Goal: Information Seeking & Learning: Check status

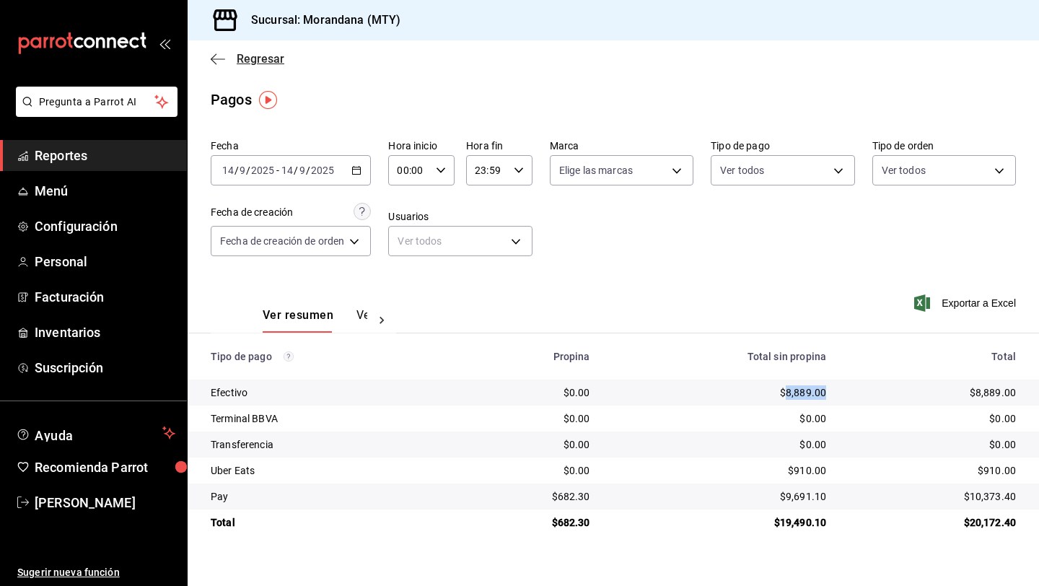
click at [212, 63] on icon "button" at bounding box center [218, 59] width 14 height 13
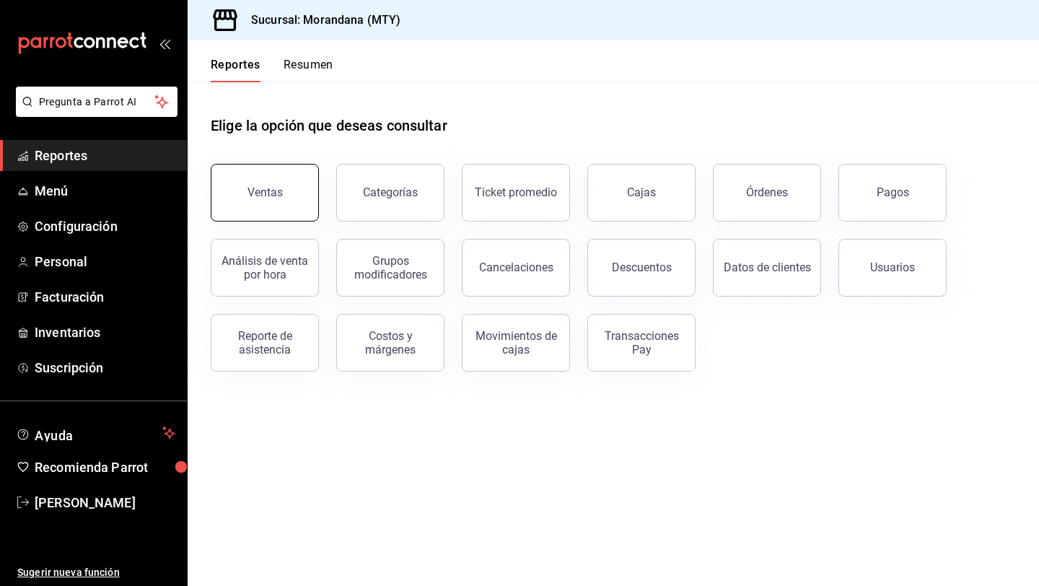
click at [283, 206] on button "Ventas" at bounding box center [265, 193] width 108 height 58
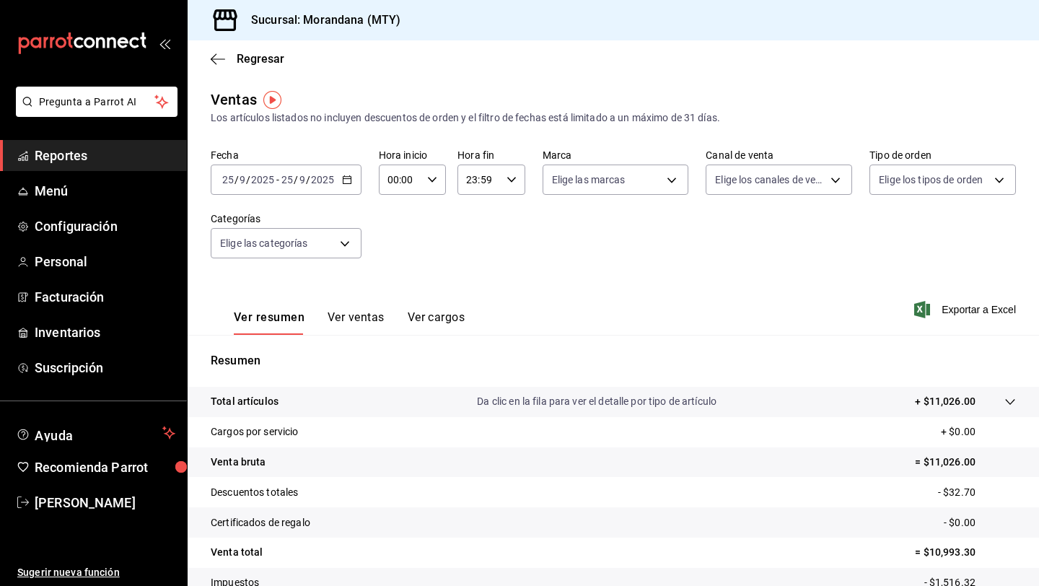
click at [338, 178] on div "[DATE] [DATE] - [DATE] [DATE]" at bounding box center [286, 179] width 151 height 30
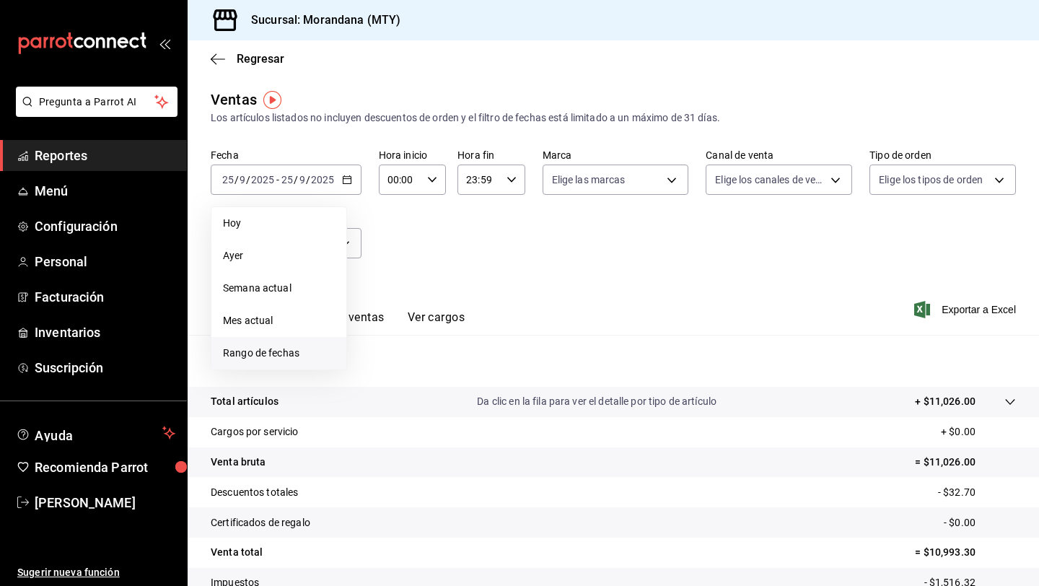
click at [258, 353] on span "Rango de fechas" at bounding box center [279, 352] width 112 height 15
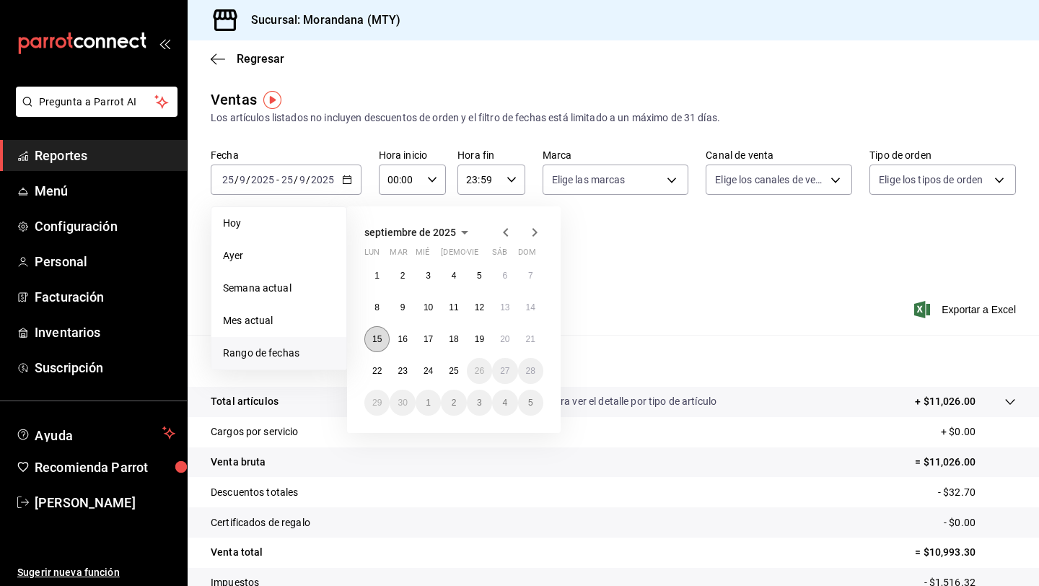
click at [379, 330] on button "15" at bounding box center [376, 339] width 25 height 26
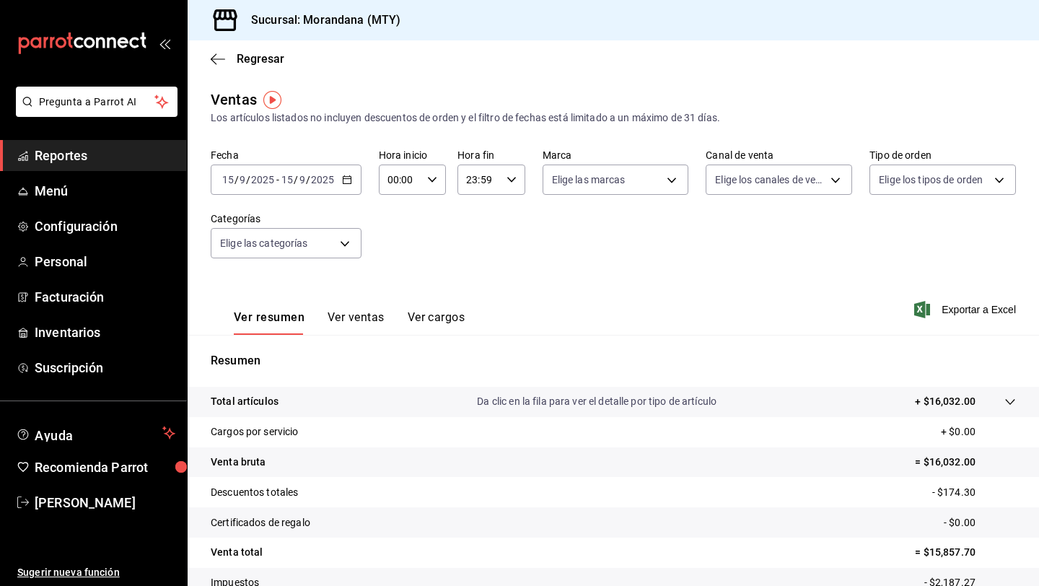
click at [351, 317] on button "Ver ventas" at bounding box center [355, 322] width 57 height 25
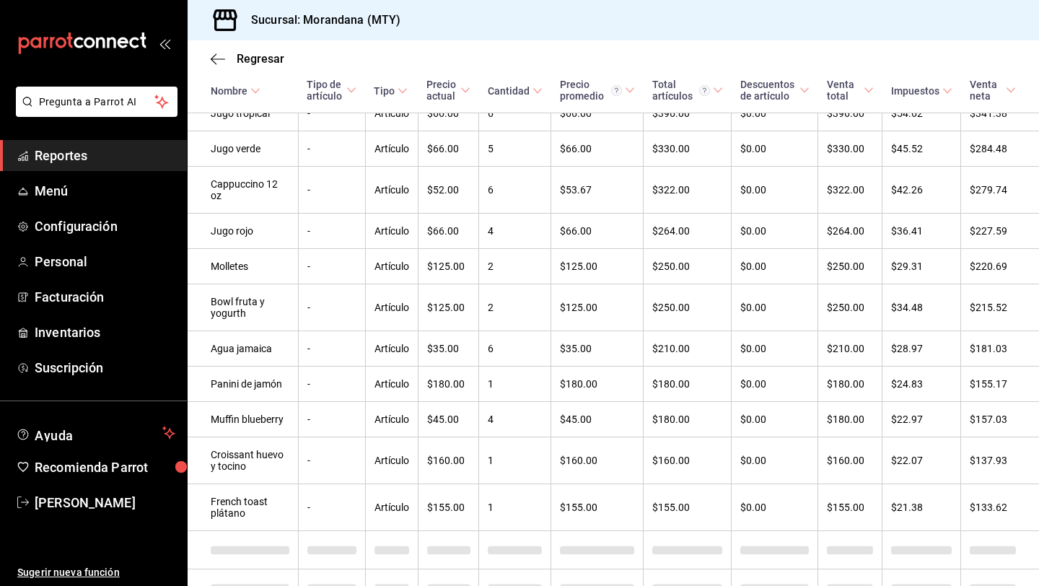
scroll to position [732, 0]
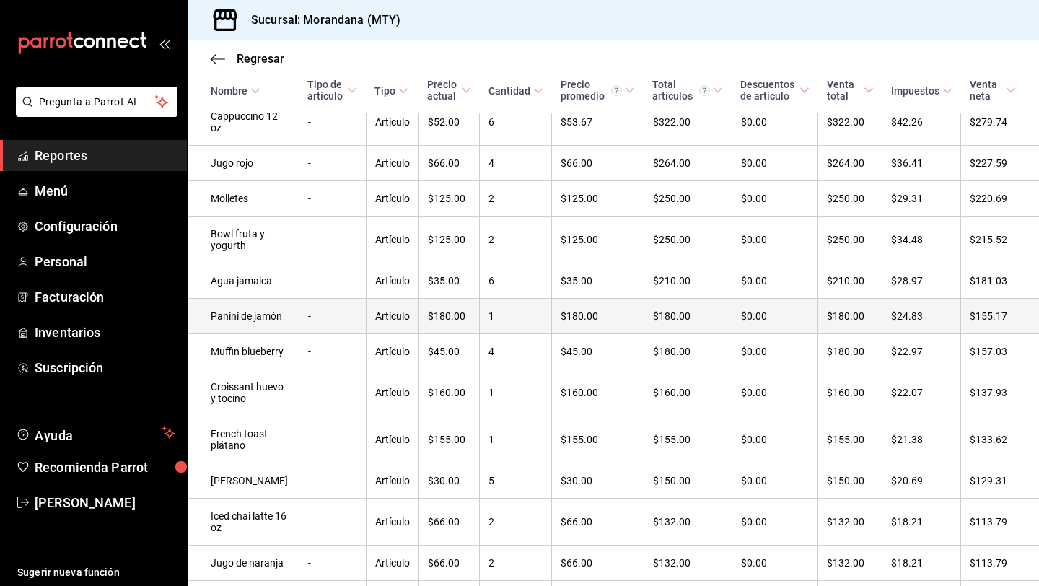
click at [226, 334] on td "Panini de jamón" at bounding box center [243, 316] width 111 height 35
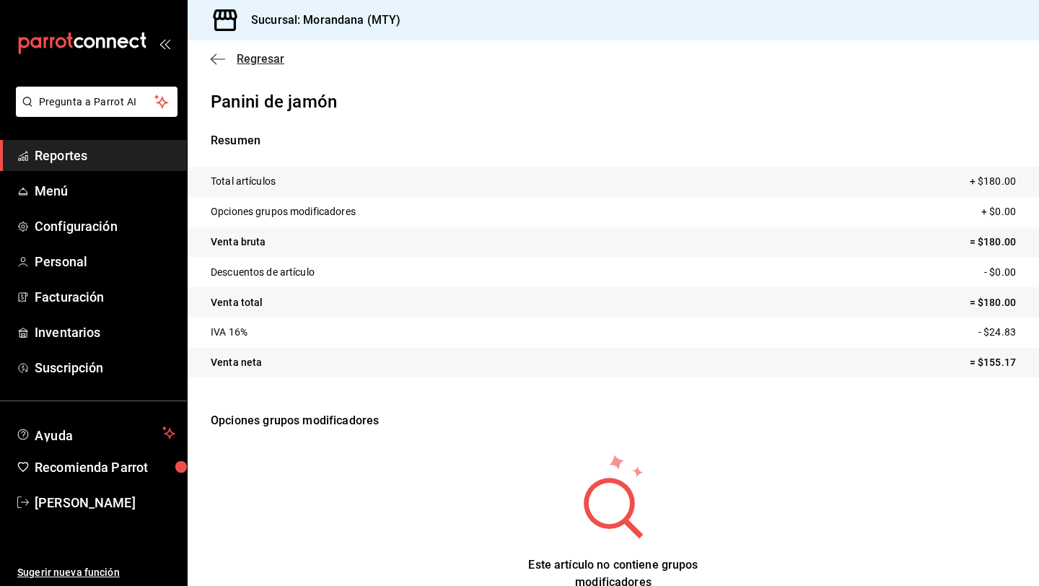
click at [216, 59] on icon "button" at bounding box center [218, 59] width 14 height 13
click at [219, 63] on icon "button" at bounding box center [218, 59] width 14 height 13
click at [209, 61] on div "Regresar" at bounding box center [613, 58] width 851 height 37
click at [270, 56] on span "Regresar" at bounding box center [261, 59] width 48 height 14
click at [249, 63] on span "Regresar" at bounding box center [261, 59] width 48 height 14
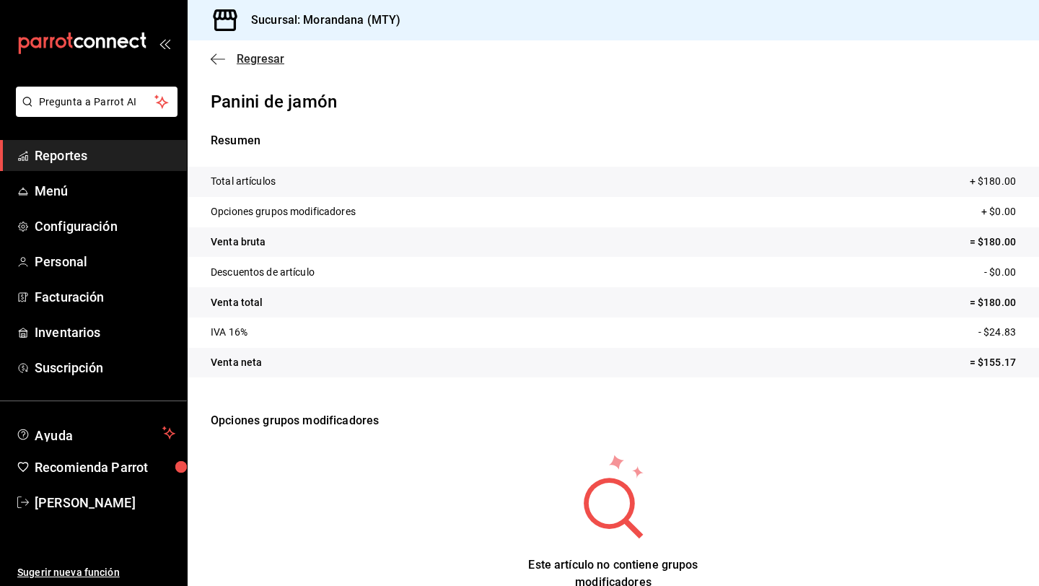
click at [217, 60] on icon "button" at bounding box center [218, 59] width 14 height 13
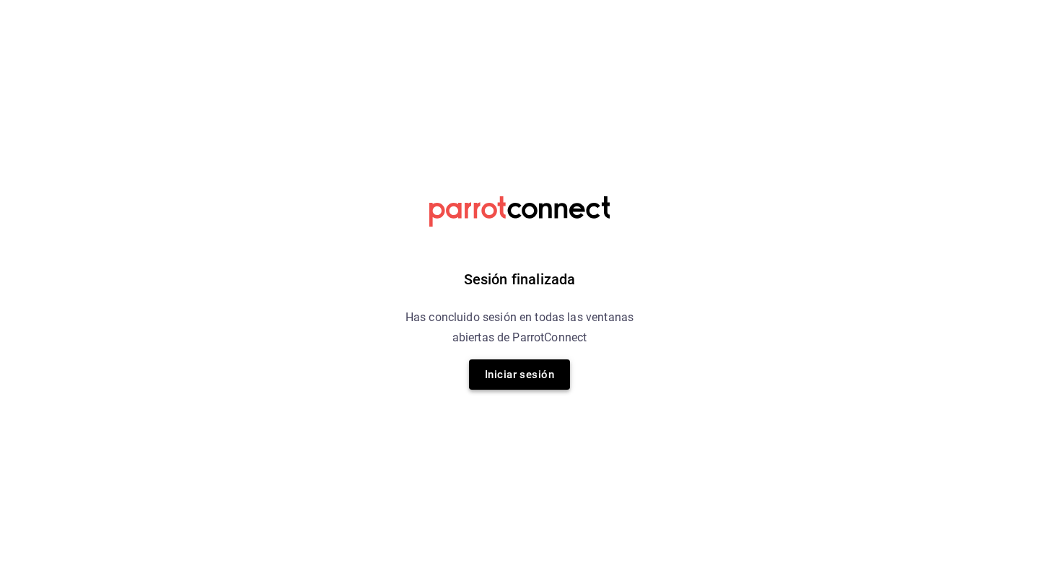
click at [501, 365] on button "Iniciar sesión" at bounding box center [519, 374] width 101 height 30
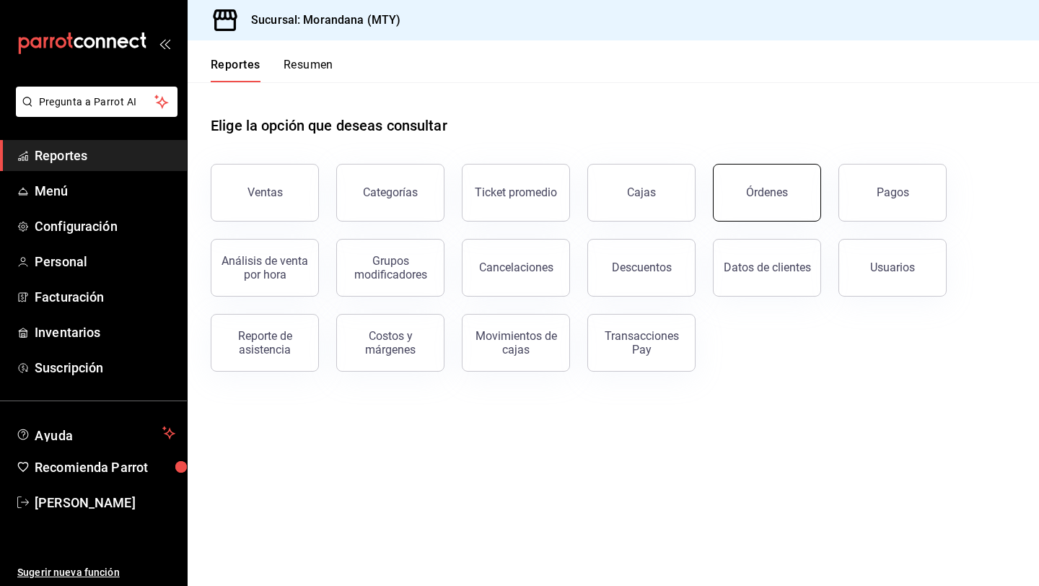
click at [791, 201] on button "Órdenes" at bounding box center [767, 193] width 108 height 58
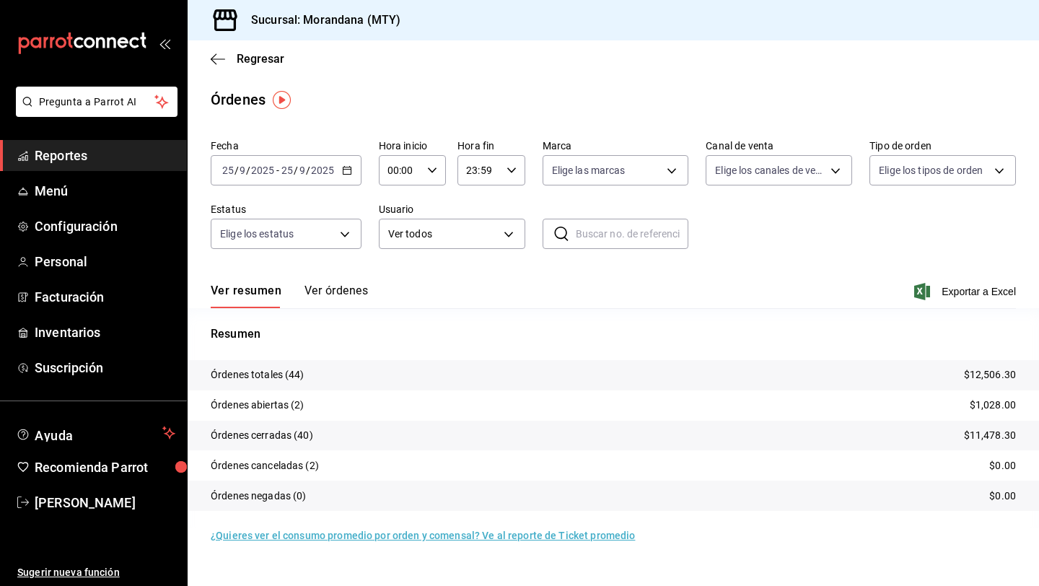
click at [343, 170] on icon "button" at bounding box center [347, 170] width 10 height 10
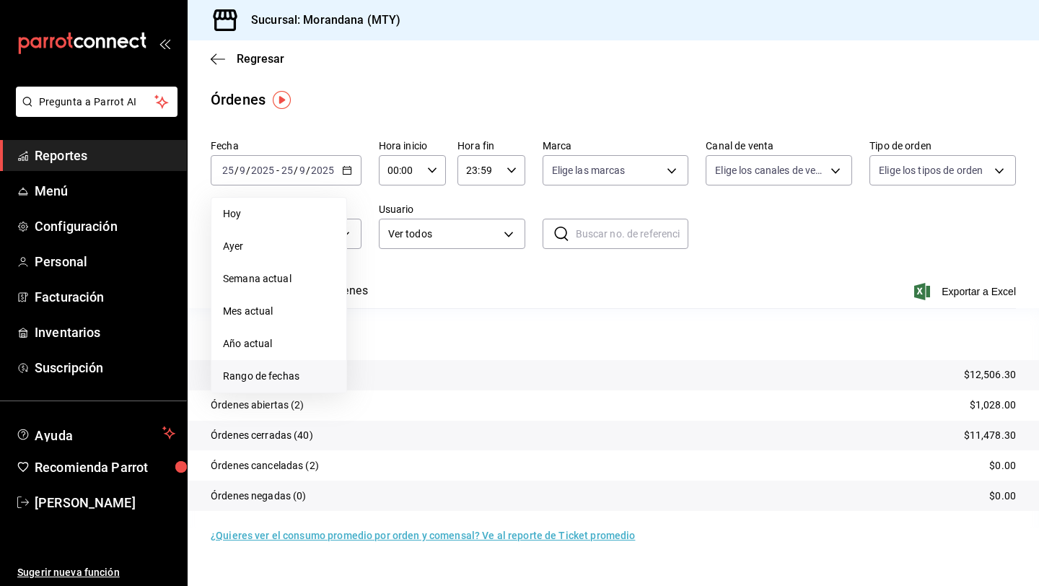
click at [244, 371] on span "Rango de fechas" at bounding box center [279, 376] width 112 height 15
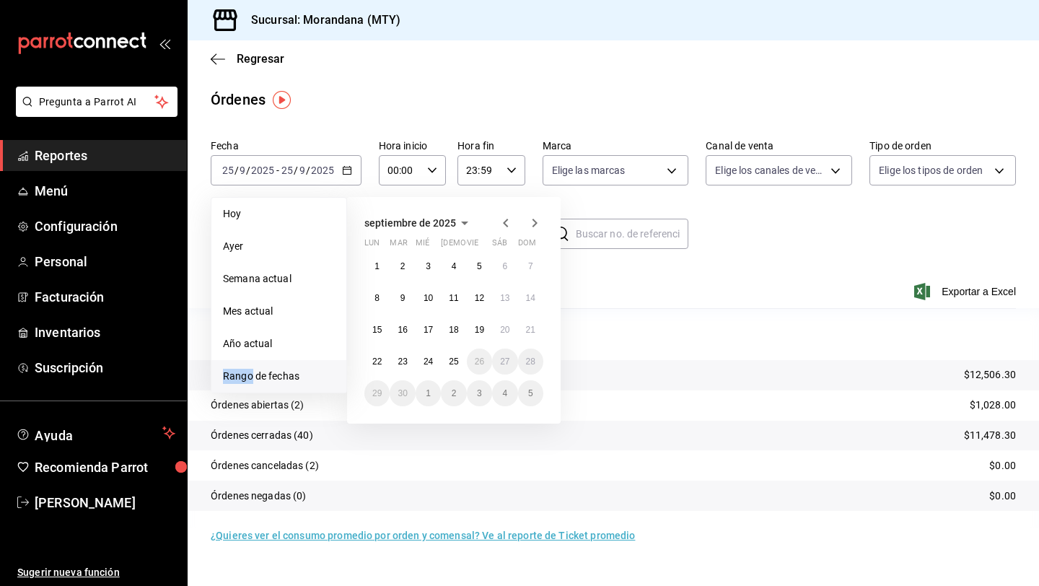
click at [244, 371] on span "Rango de fechas" at bounding box center [279, 376] width 112 height 15
click at [381, 326] on abbr "15" at bounding box center [376, 330] width 9 height 10
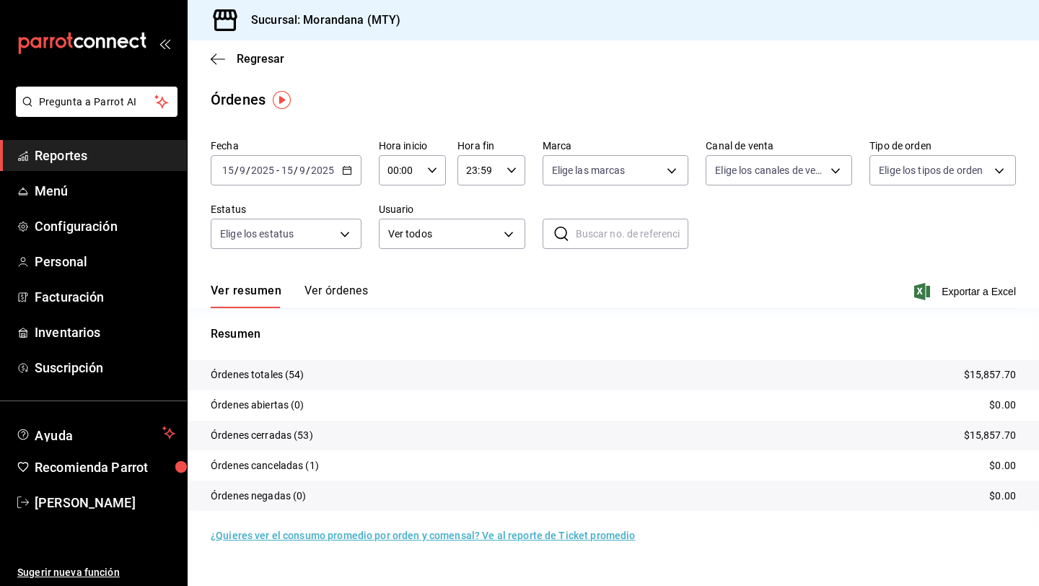
click at [338, 286] on button "Ver órdenes" at bounding box center [335, 295] width 63 height 25
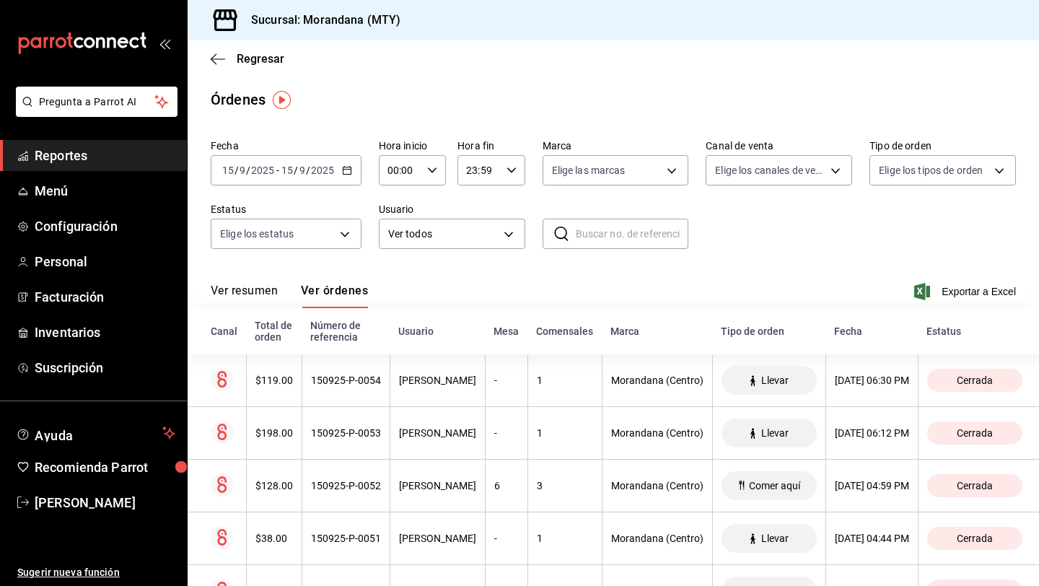
click at [587, 234] on input "text" at bounding box center [632, 233] width 113 height 29
type input "panini"
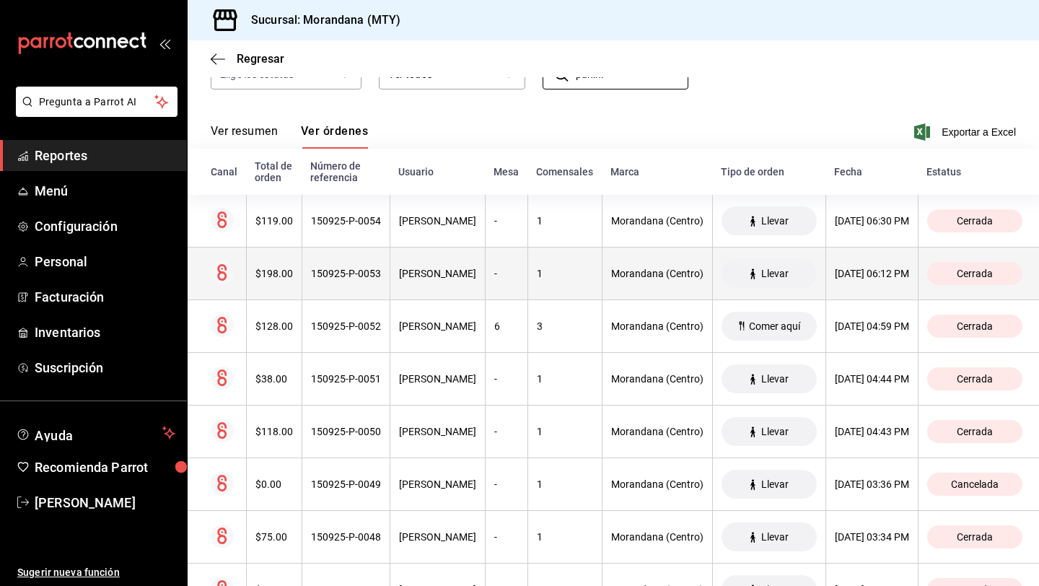
scroll to position [167, 0]
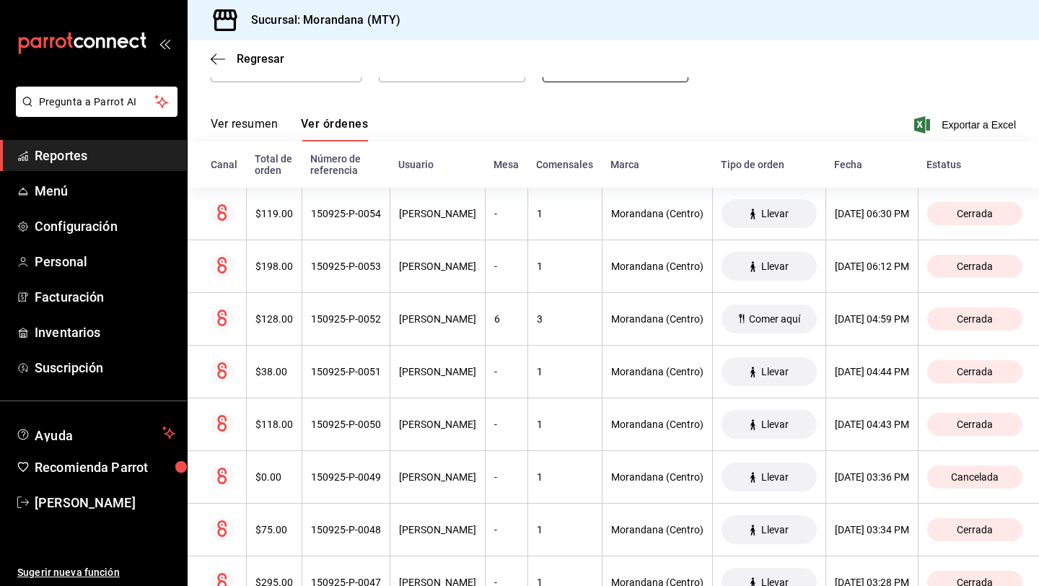
click at [244, 127] on button "Ver resumen" at bounding box center [244, 129] width 67 height 25
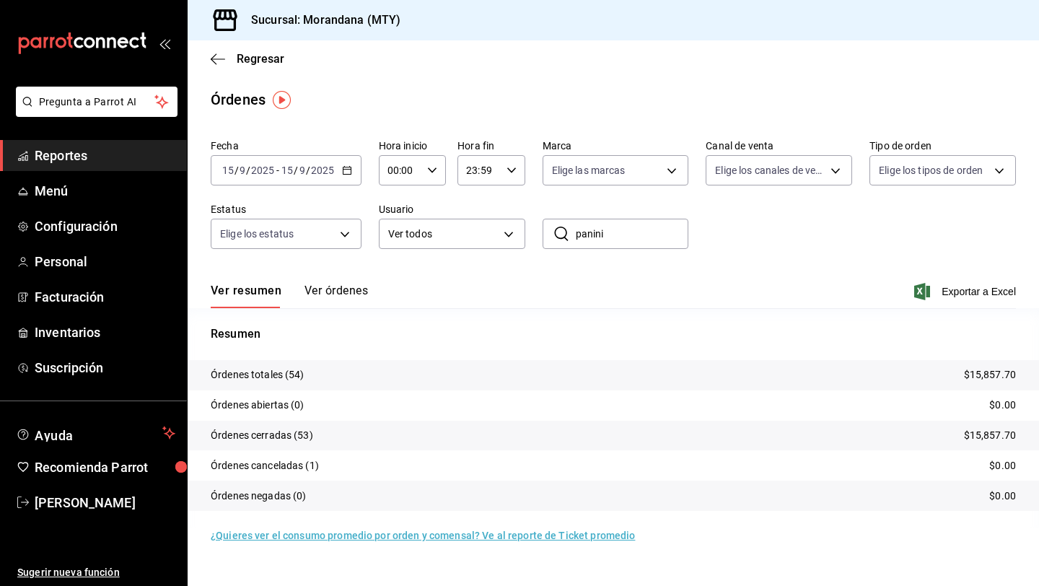
click at [218, 48] on div "Regresar" at bounding box center [613, 58] width 851 height 37
click at [215, 61] on icon "button" at bounding box center [218, 59] width 14 height 13
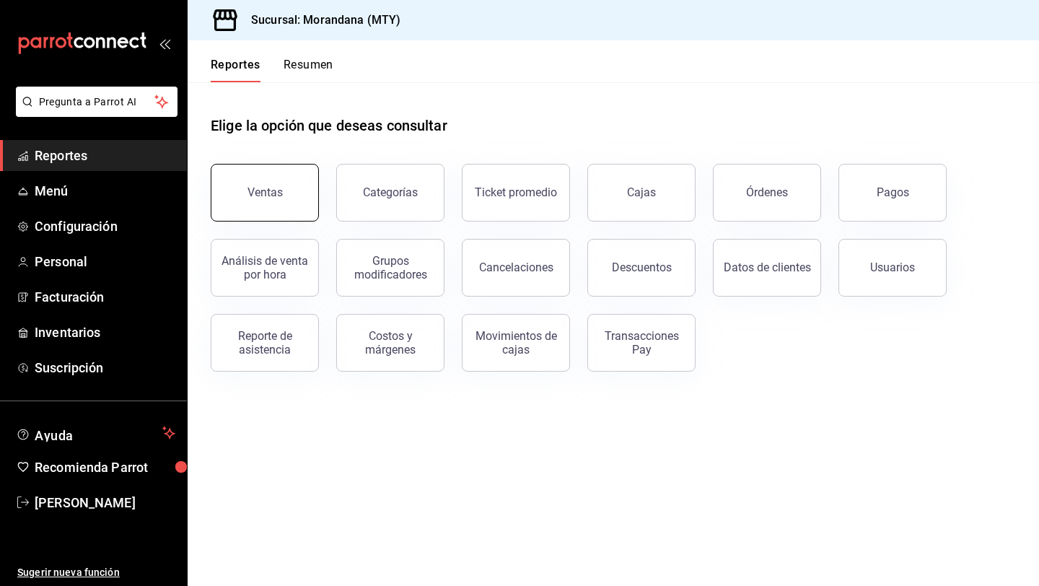
click at [250, 185] on button "Ventas" at bounding box center [265, 193] width 108 height 58
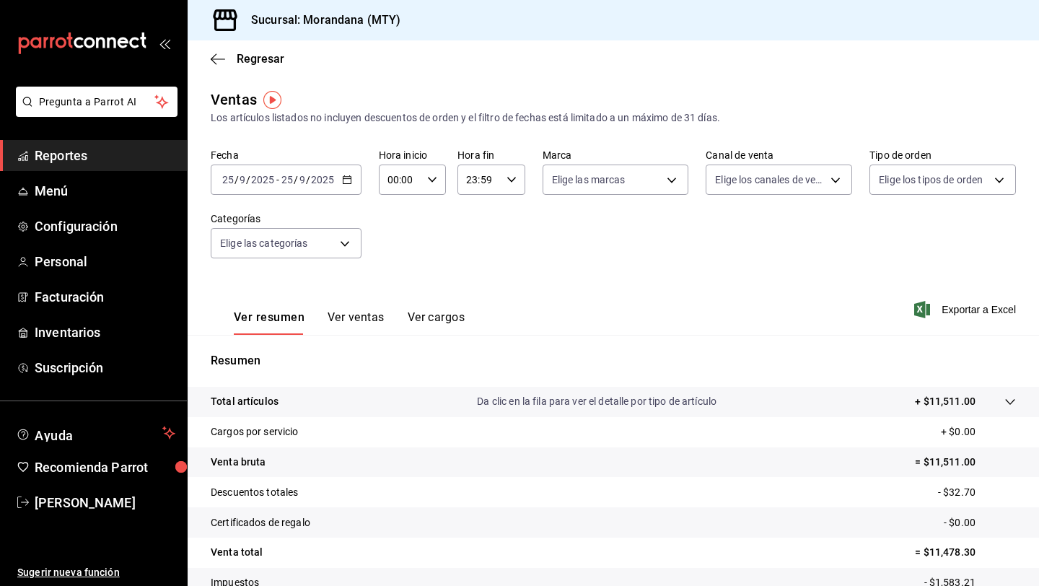
click at [345, 176] on \(Stroke\) "button" at bounding box center [347, 180] width 9 height 8
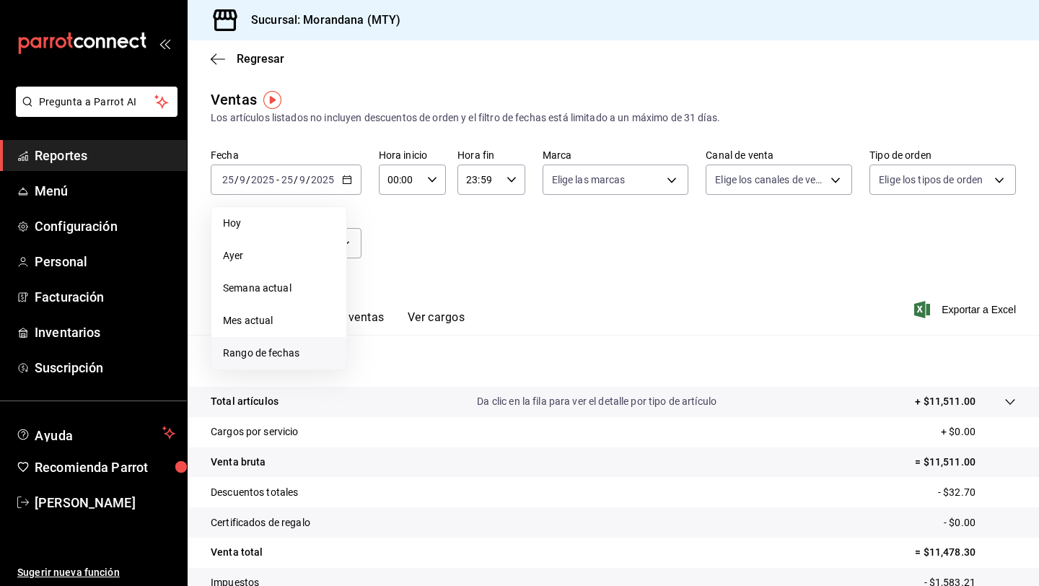
click at [274, 356] on span "Rango de fechas" at bounding box center [279, 352] width 112 height 15
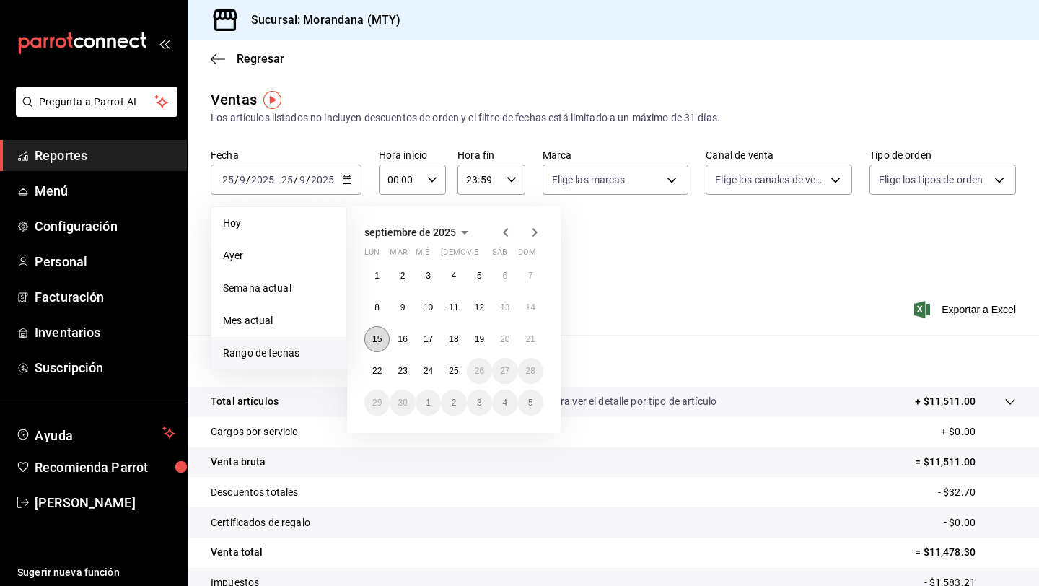
click at [386, 341] on button "15" at bounding box center [376, 339] width 25 height 26
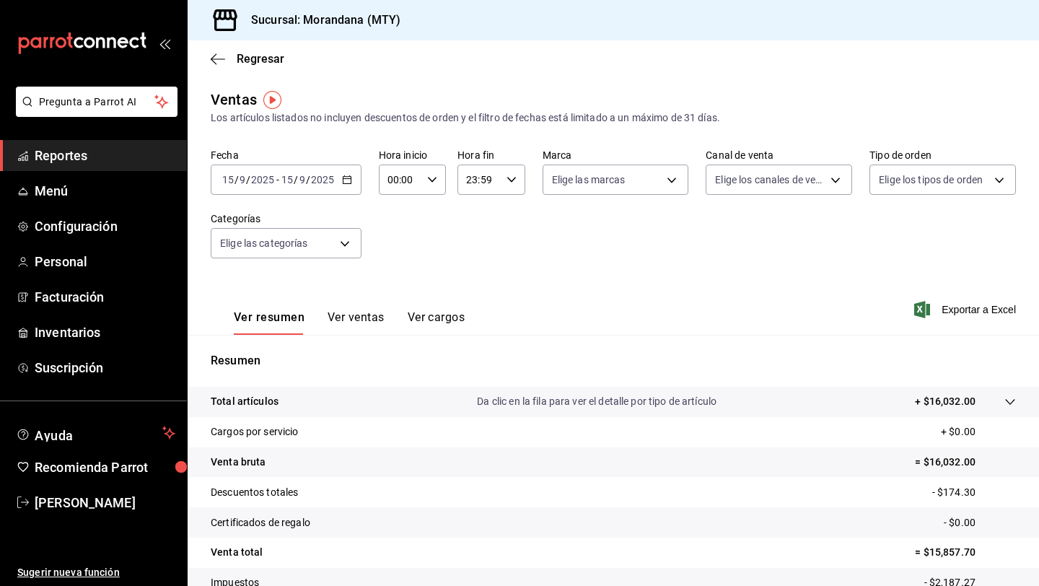
click at [364, 312] on button "Ver ventas" at bounding box center [355, 322] width 57 height 25
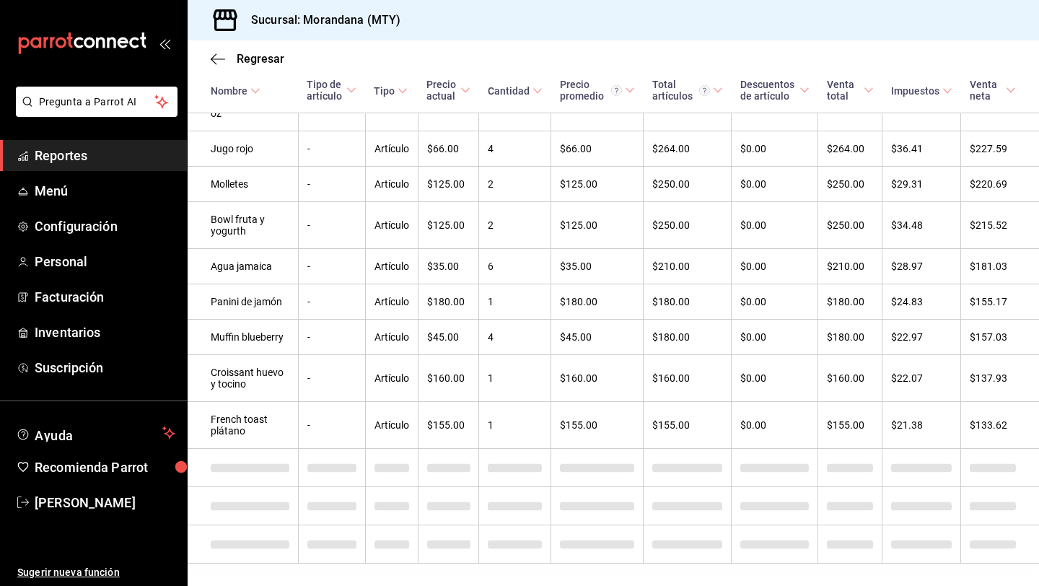
scroll to position [771, 0]
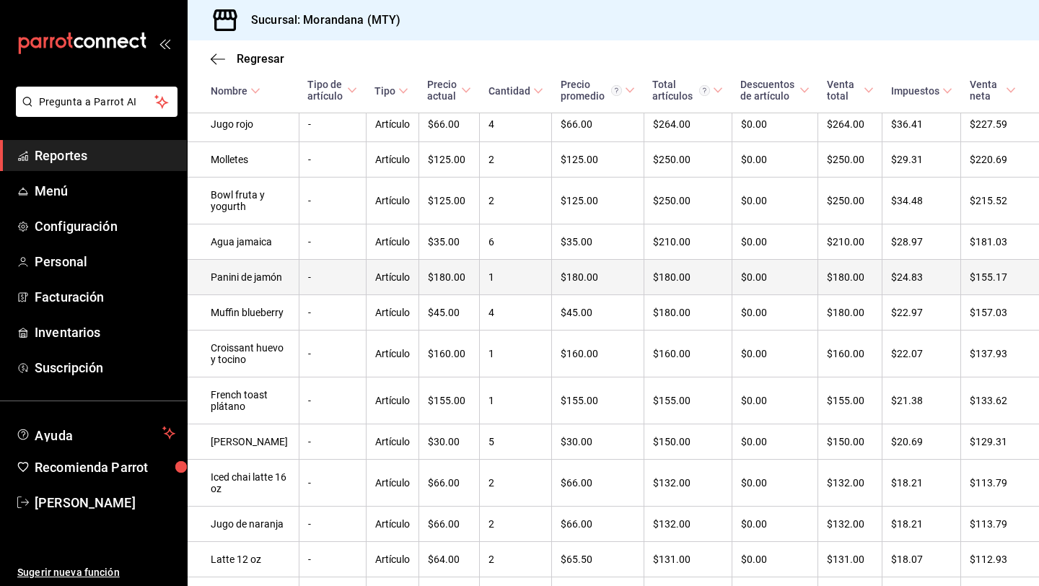
click at [221, 295] on td "Panini de jamón" at bounding box center [243, 277] width 111 height 35
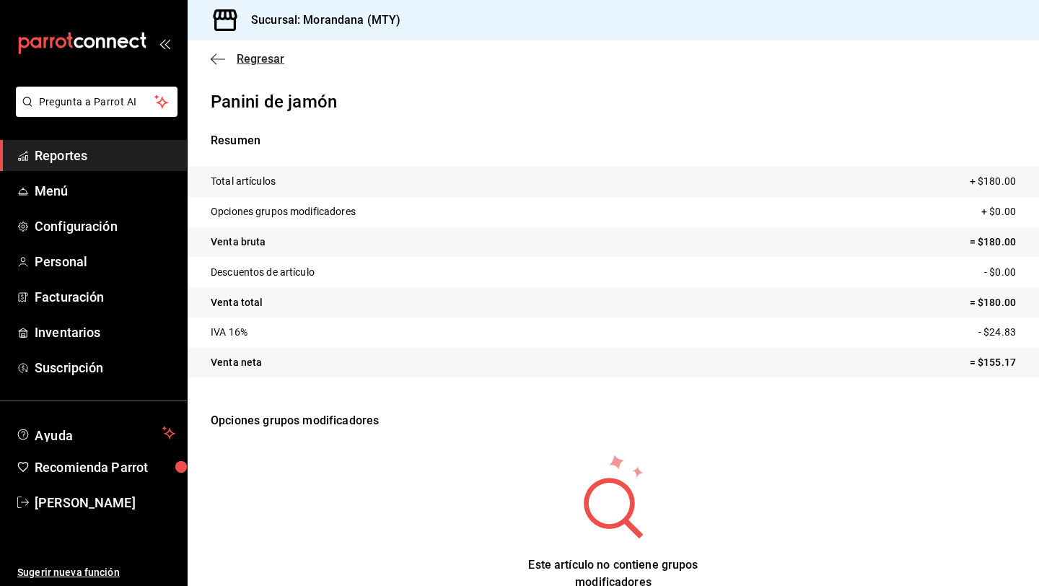
click at [252, 56] on span "Regresar" at bounding box center [261, 59] width 48 height 14
click at [215, 59] on icon "button" at bounding box center [218, 59] width 14 height 13
click at [212, 58] on icon "button" at bounding box center [218, 58] width 14 height 1
click at [225, 54] on span "Regresar" at bounding box center [248, 59] width 74 height 14
click at [265, 59] on span "Regresar" at bounding box center [261, 59] width 48 height 14
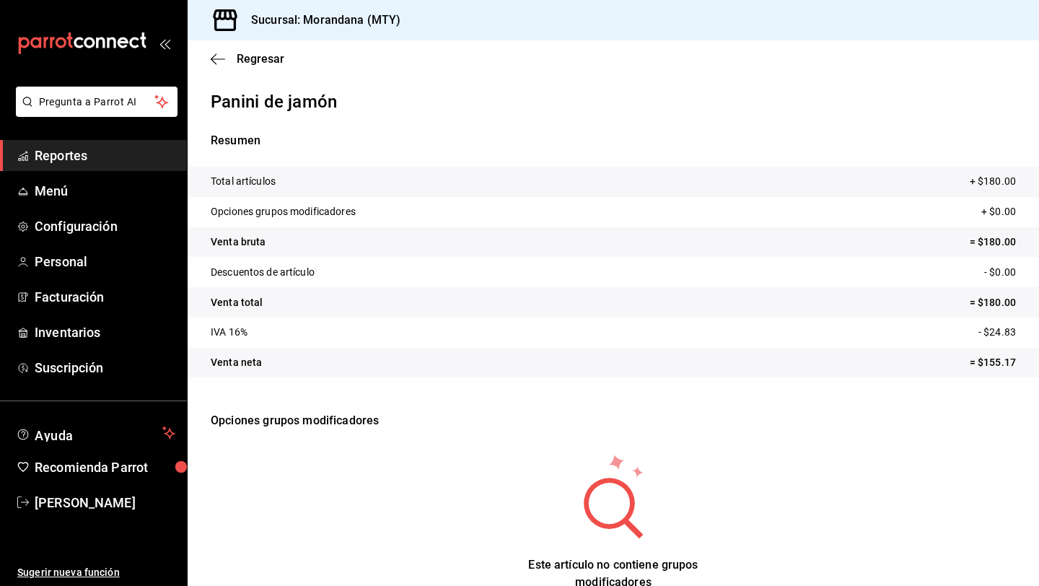
click at [101, 153] on span "Reportes" at bounding box center [105, 155] width 141 height 19
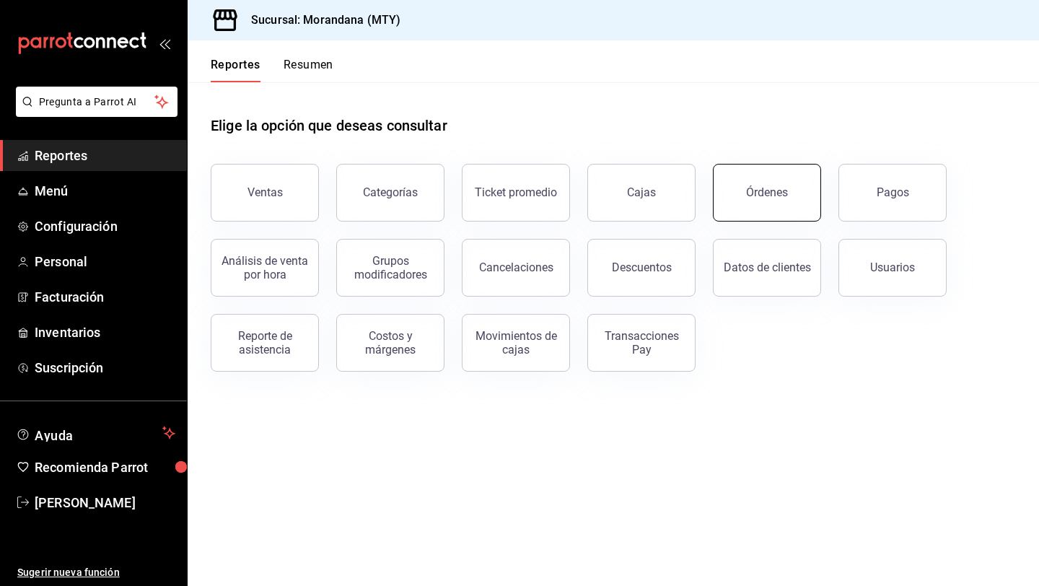
click at [760, 187] on div "Órdenes" at bounding box center [767, 192] width 42 height 14
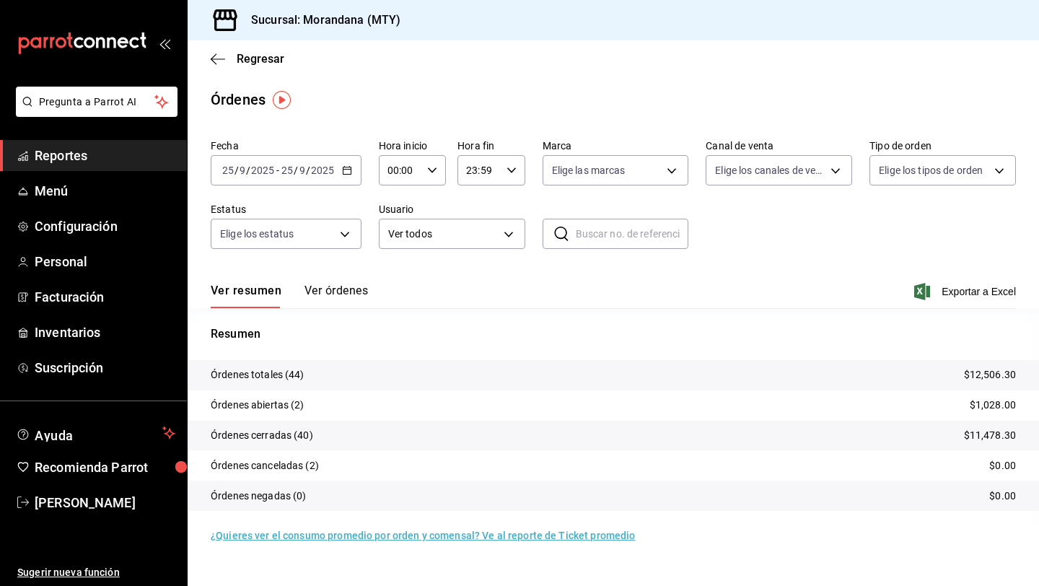
click at [342, 171] on icon "button" at bounding box center [347, 170] width 10 height 10
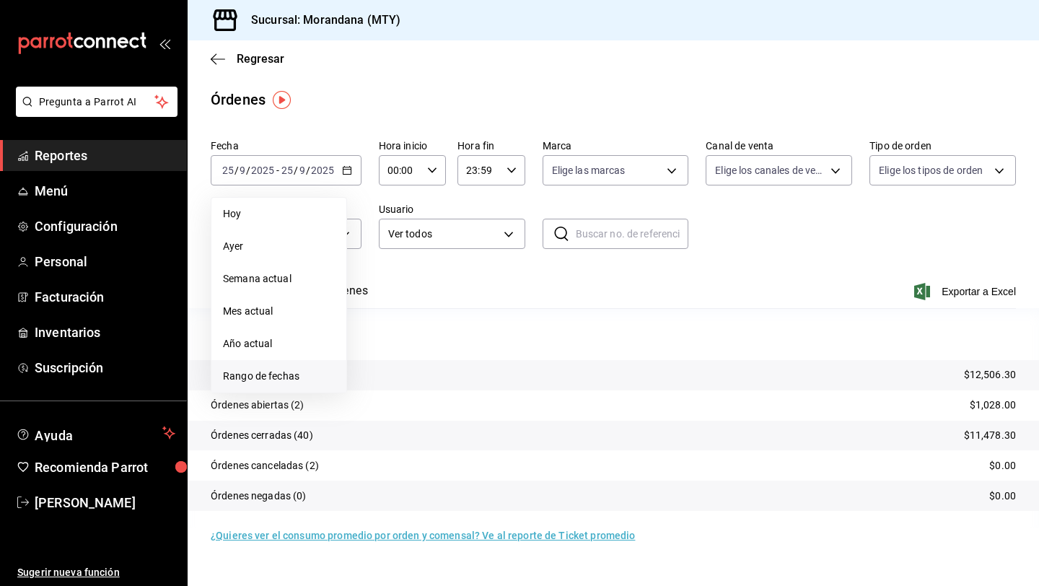
click at [269, 376] on span "Rango de fechas" at bounding box center [279, 376] width 112 height 15
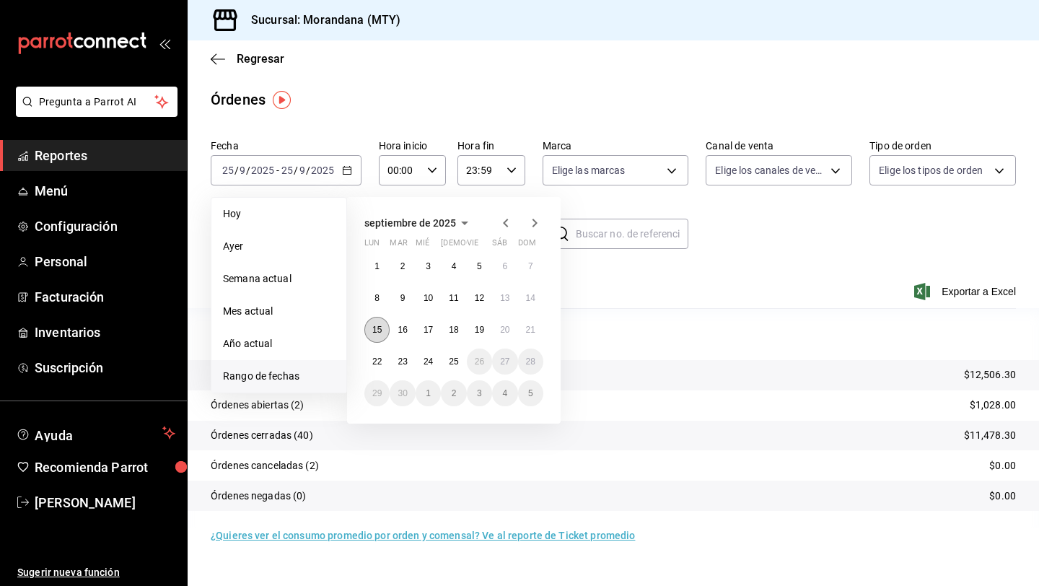
click at [380, 324] on button "15" at bounding box center [376, 330] width 25 height 26
click at [379, 323] on button "15" at bounding box center [376, 330] width 25 height 26
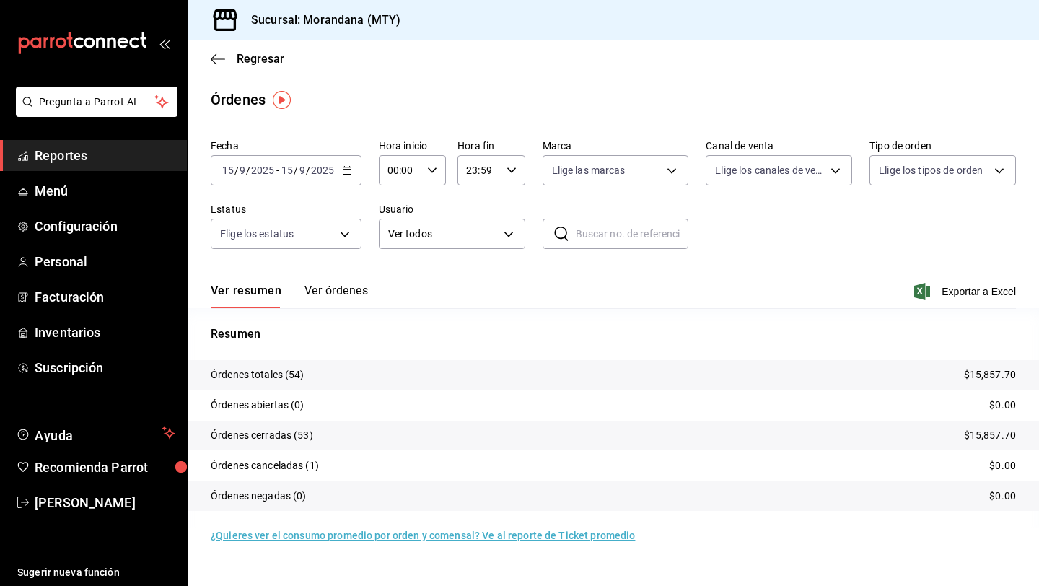
click at [339, 293] on button "Ver órdenes" at bounding box center [335, 295] width 63 height 25
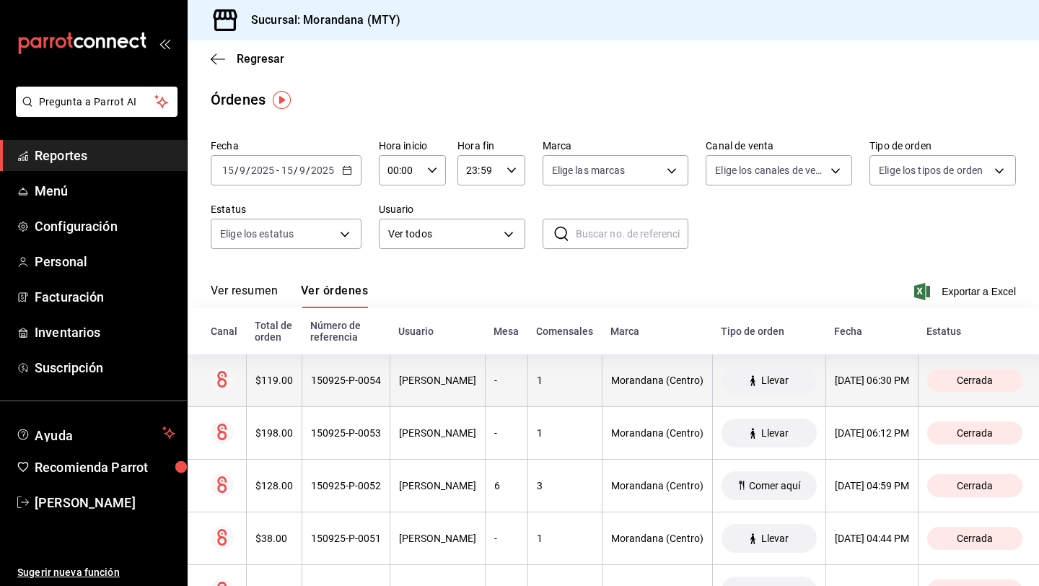
click at [418, 382] on div "Maria José Soler" at bounding box center [437, 380] width 77 height 12
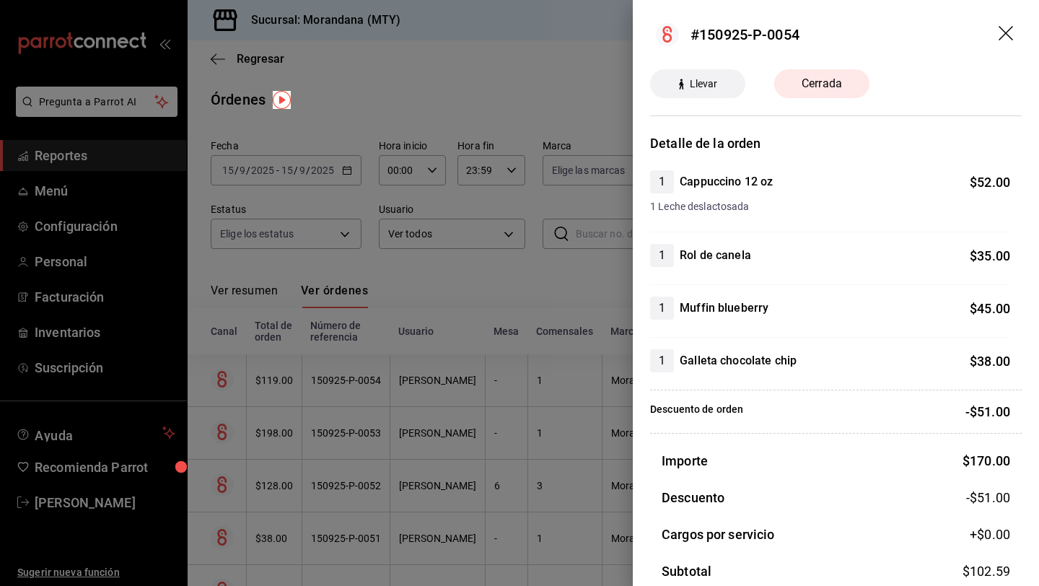
click at [1009, 30] on icon "drag" at bounding box center [1005, 33] width 14 height 14
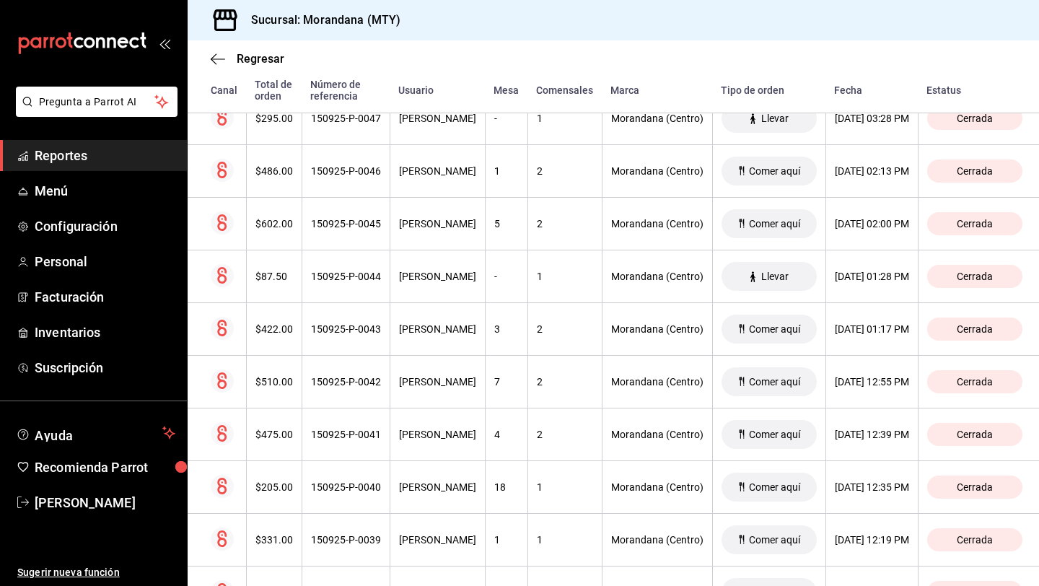
scroll to position [666, 0]
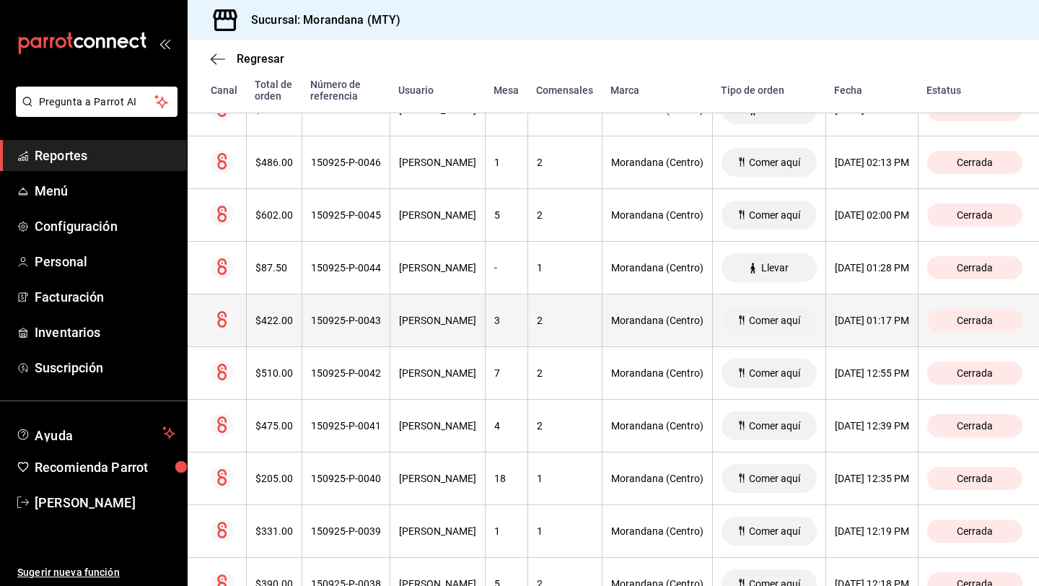
click at [340, 325] on div "150925-P-0043" at bounding box center [346, 320] width 70 height 12
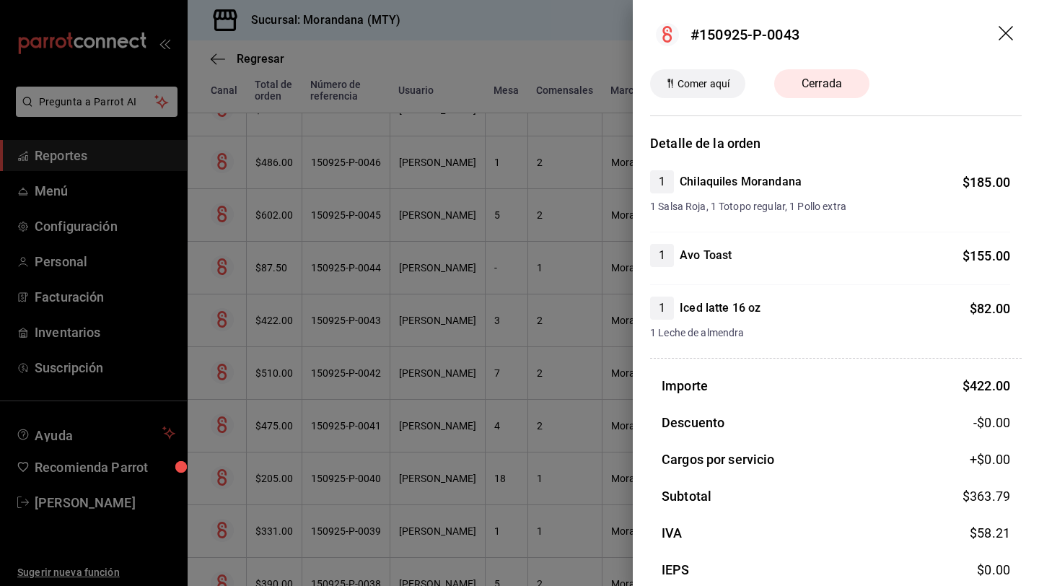
click at [1010, 33] on icon "drag" at bounding box center [1006, 34] width 17 height 17
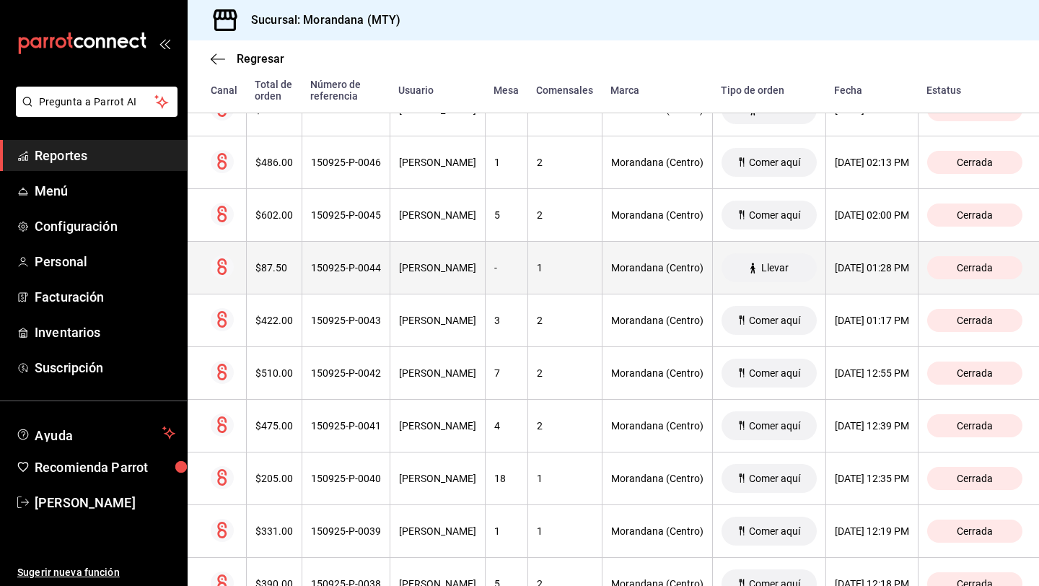
click at [324, 272] on div "150925-P-0044" at bounding box center [346, 268] width 70 height 12
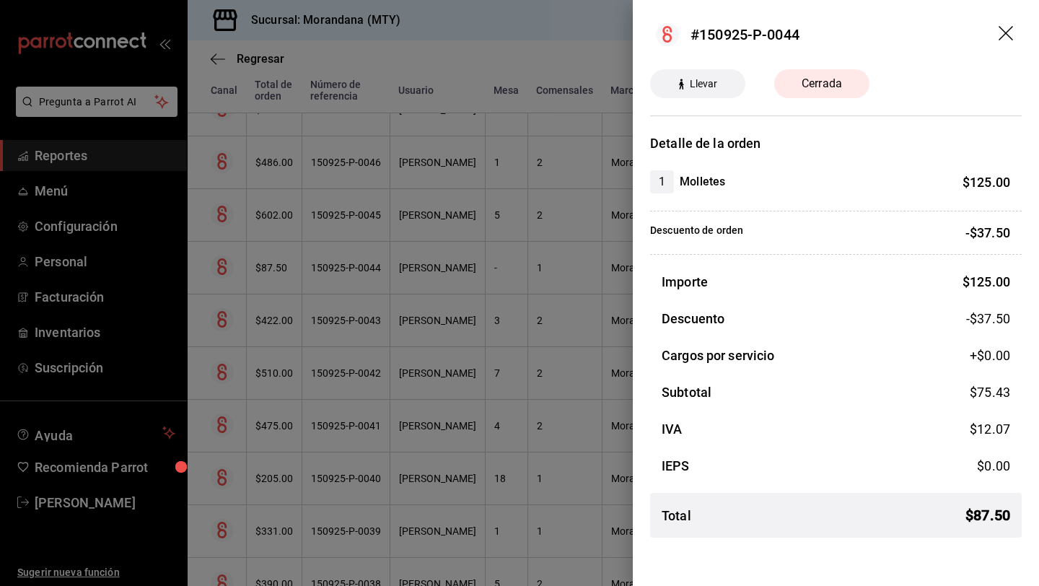
click at [998, 30] on icon "drag" at bounding box center [1006, 34] width 17 height 17
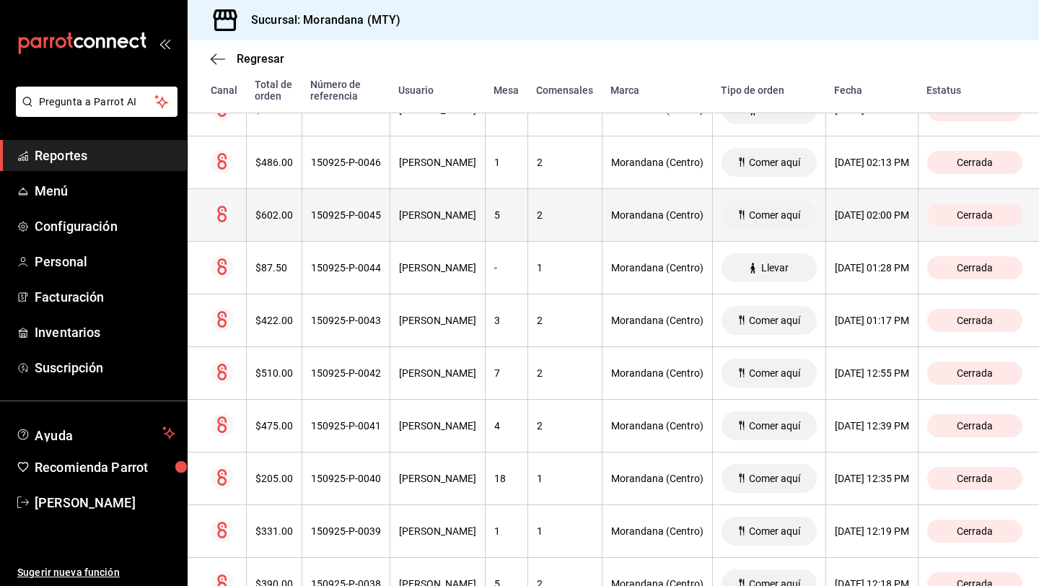
click at [359, 236] on th "150925-P-0045" at bounding box center [345, 215] width 88 height 53
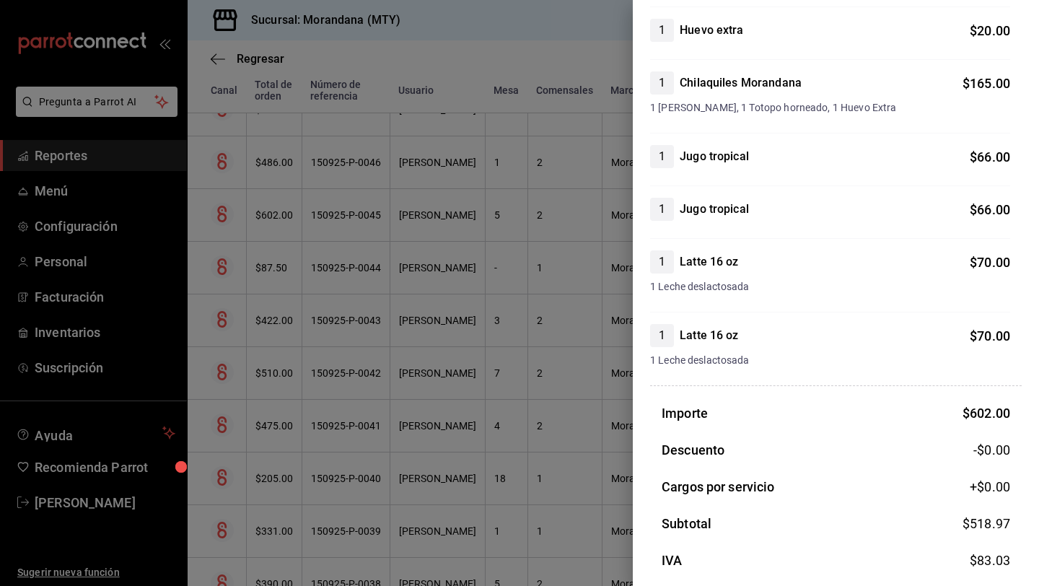
scroll to position [0, 0]
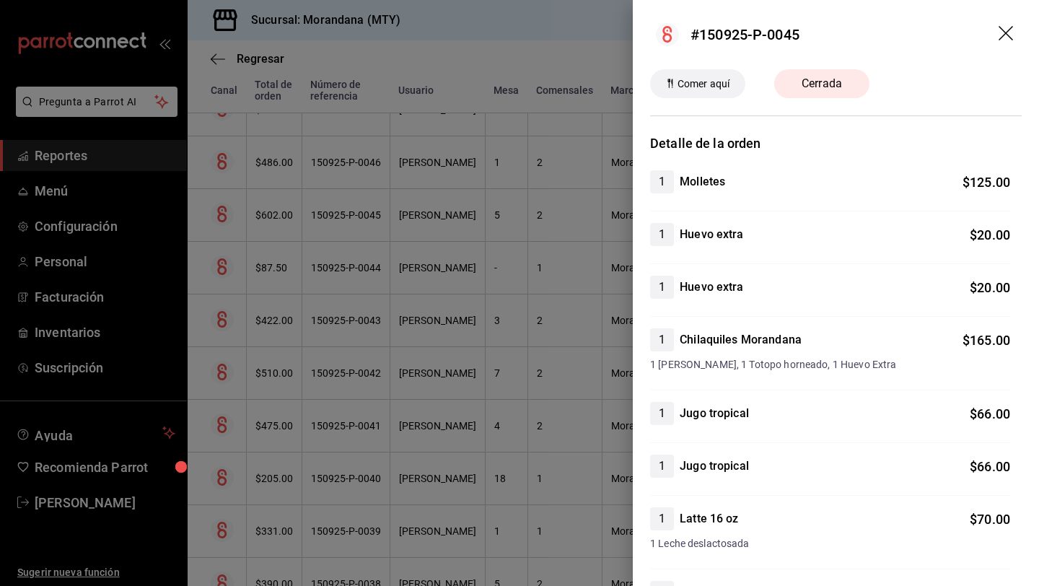
click at [1002, 32] on icon "drag" at bounding box center [1006, 34] width 17 height 17
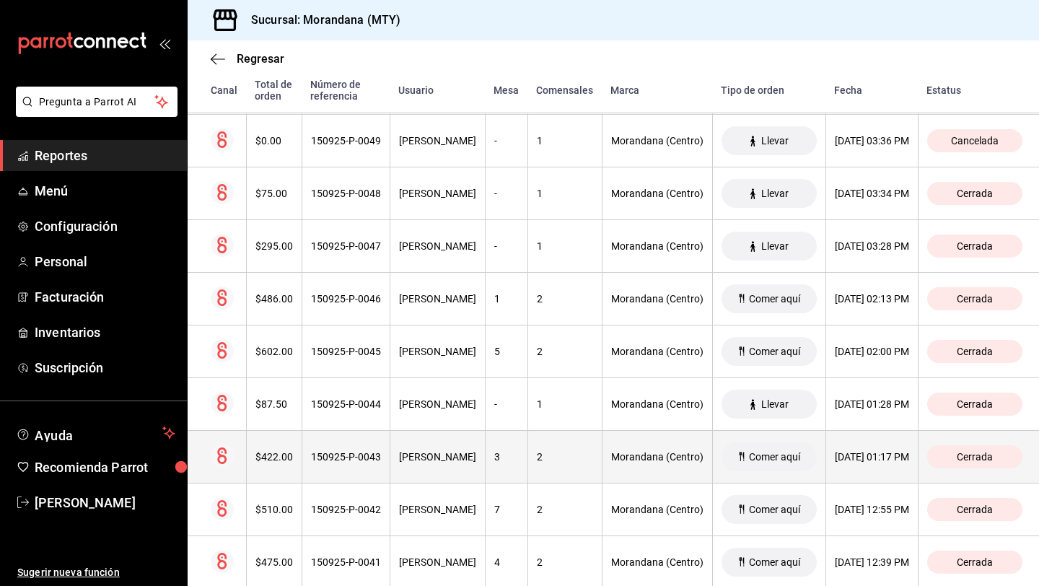
scroll to position [498, 0]
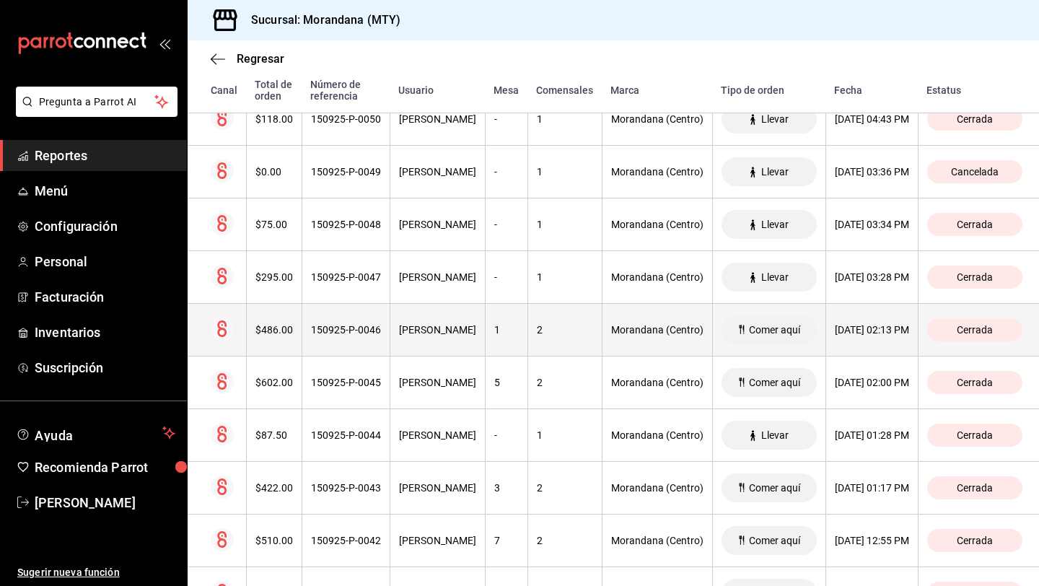
click at [278, 329] on div "$486.00" at bounding box center [274, 330] width 38 height 12
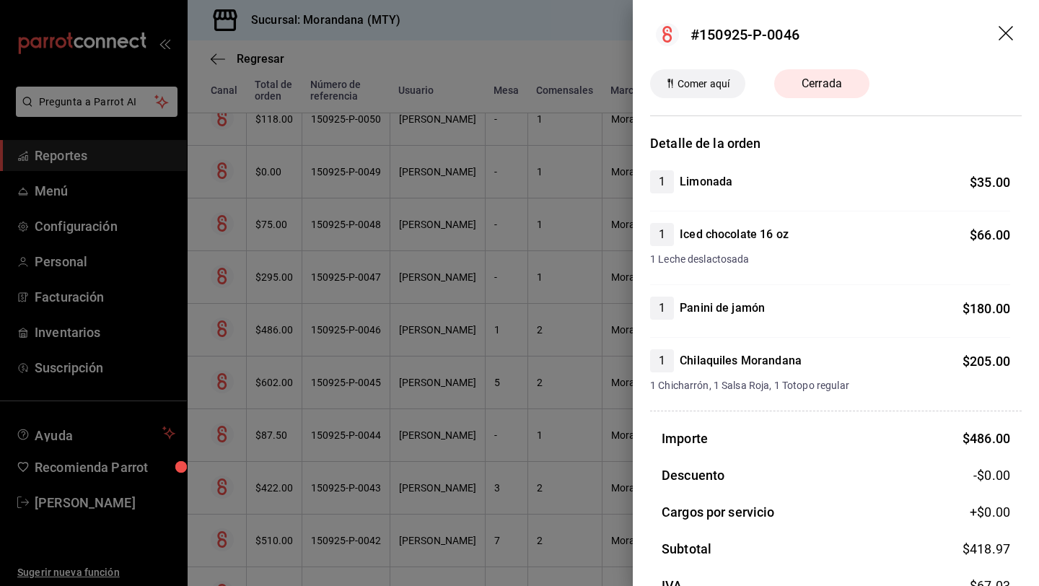
click at [1008, 26] on icon "drag" at bounding box center [1006, 34] width 17 height 17
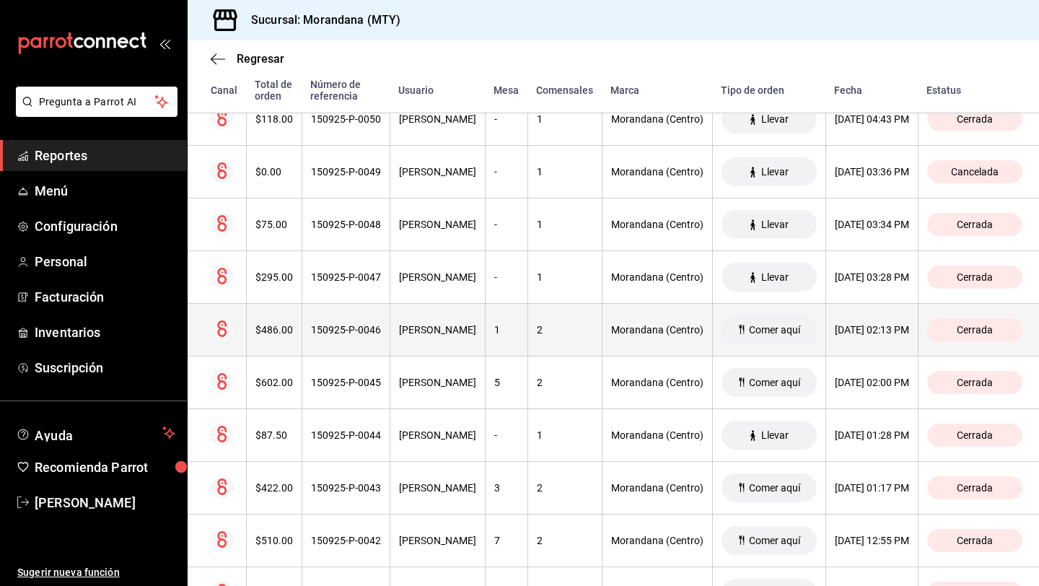
click at [367, 332] on div "150925-P-0046" at bounding box center [346, 330] width 70 height 12
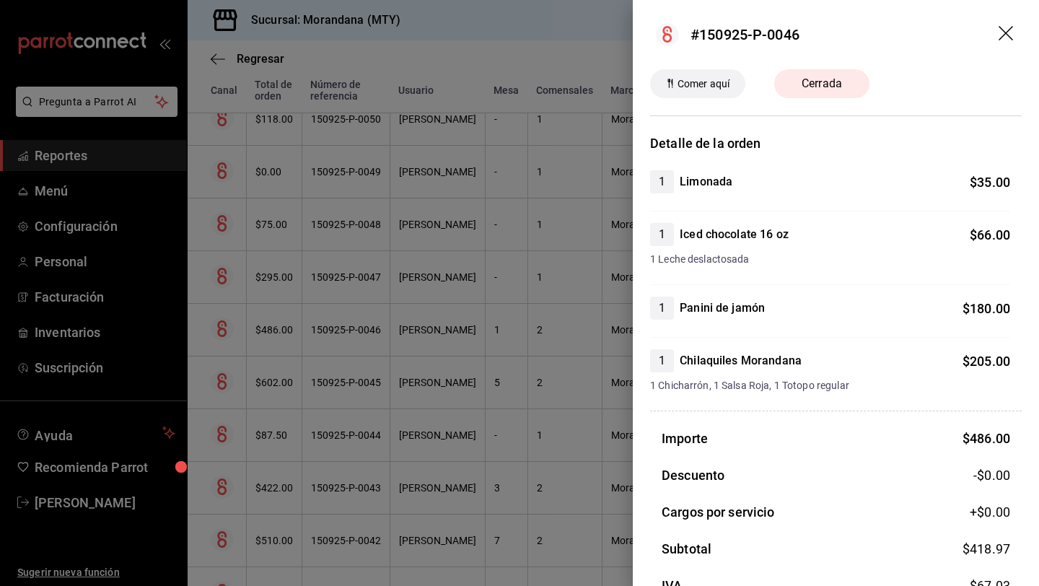
click at [1007, 33] on icon "drag" at bounding box center [1006, 34] width 17 height 17
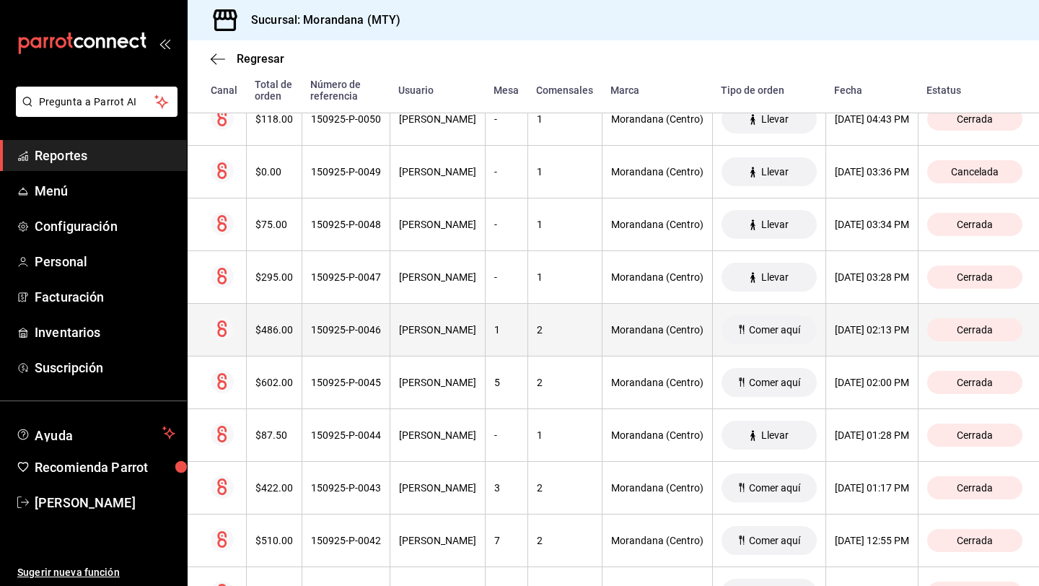
click at [283, 334] on div "$486.00" at bounding box center [274, 330] width 38 height 12
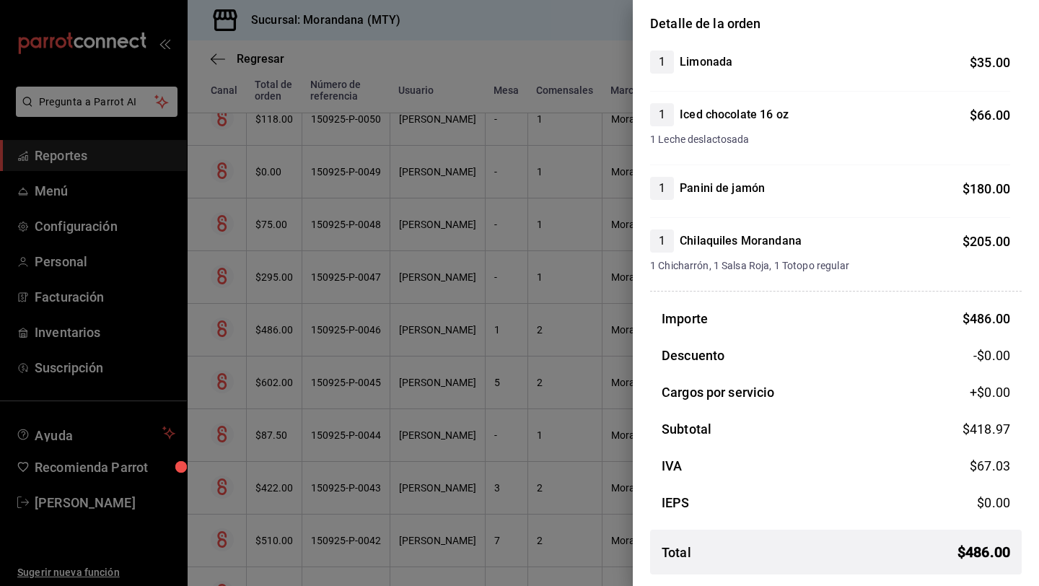
scroll to position [0, 0]
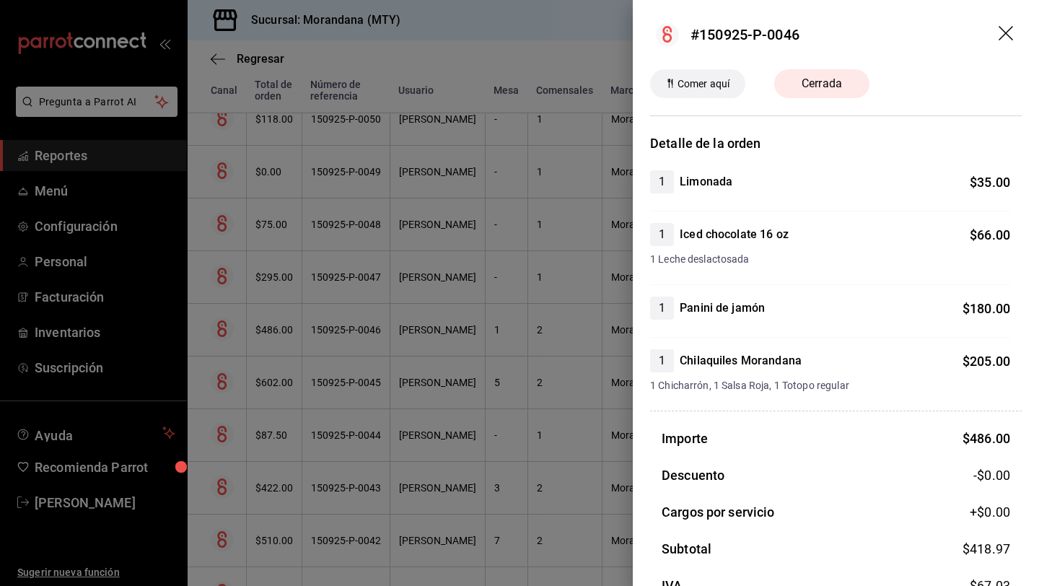
click at [1009, 30] on icon "drag" at bounding box center [1006, 34] width 17 height 17
